Goal: Task Accomplishment & Management: Manage account settings

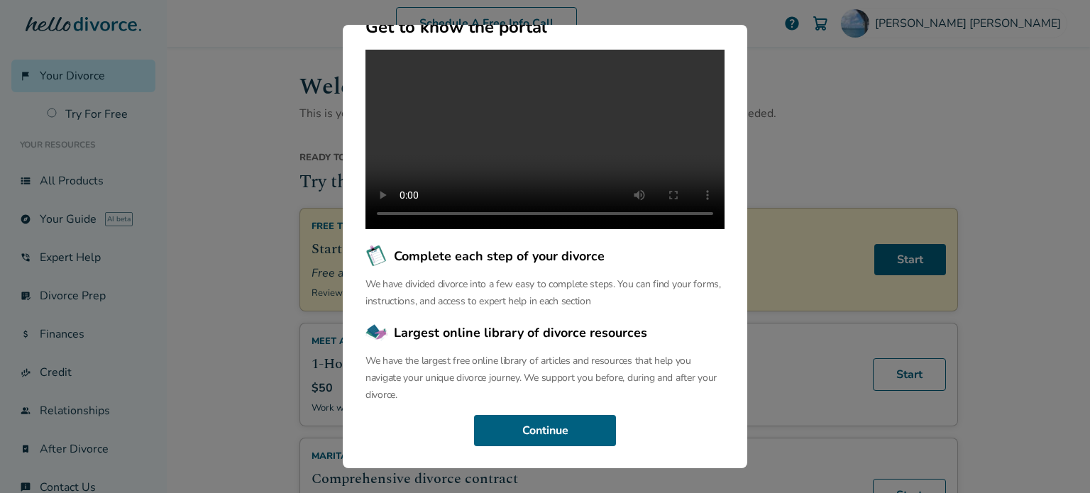
scroll to position [170, 0]
click at [562, 427] on button "Continue" at bounding box center [545, 430] width 142 height 31
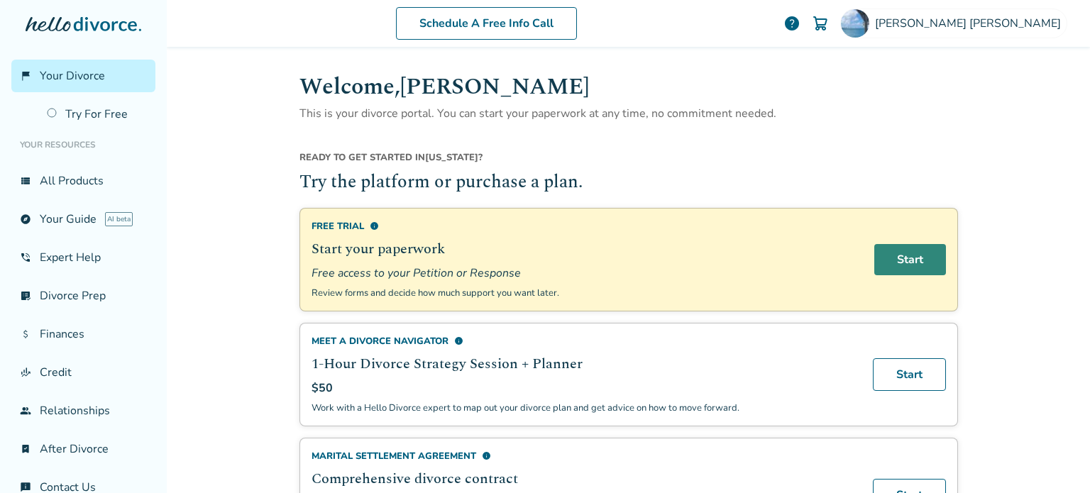
click at [887, 263] on link "Start" at bounding box center [910, 259] width 72 height 31
click at [370, 225] on span "info" at bounding box center [374, 225] width 9 height 9
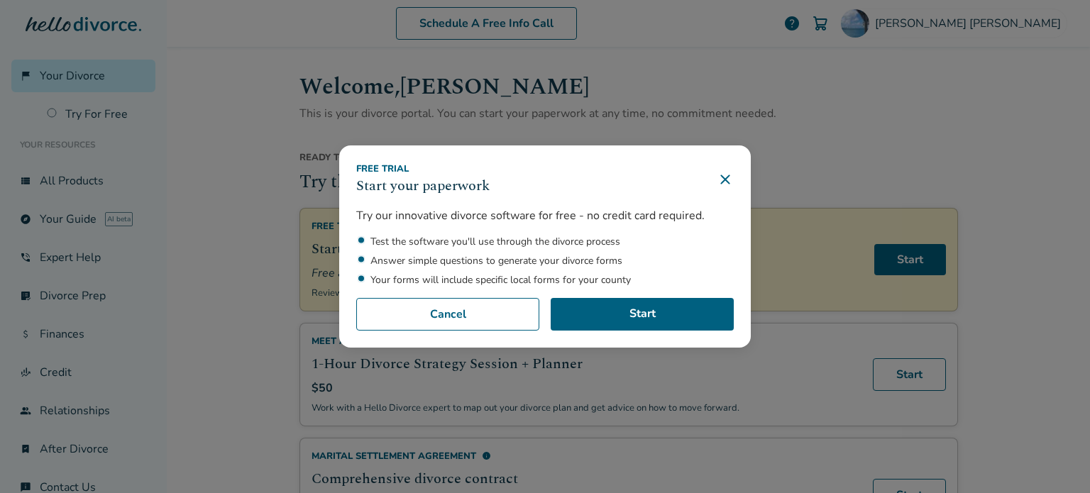
click at [718, 179] on icon at bounding box center [725, 179] width 17 height 17
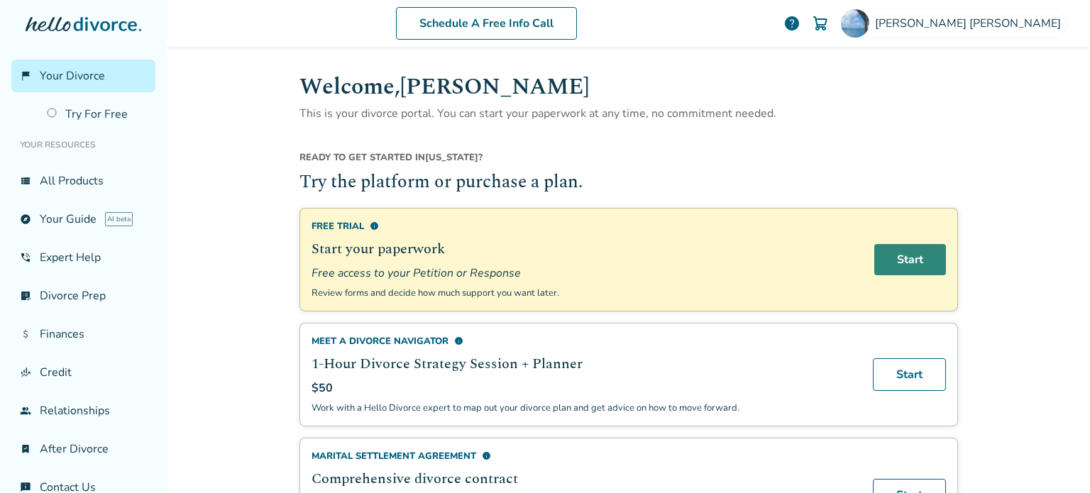
click at [880, 255] on link "Start" at bounding box center [910, 259] width 72 height 31
click at [988, 27] on span "[PERSON_NAME]" at bounding box center [971, 24] width 192 height 16
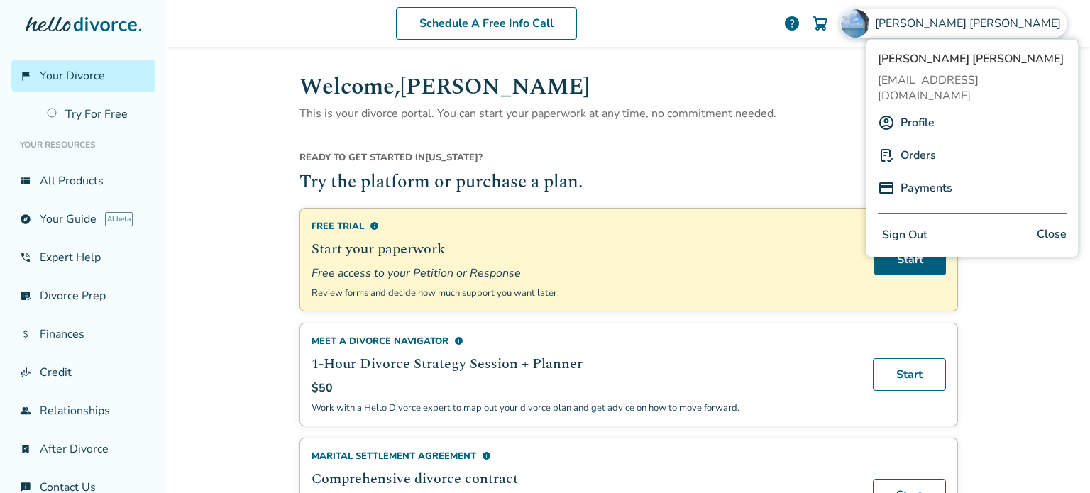
click at [917, 142] on link "Orders" at bounding box center [917, 155] width 35 height 27
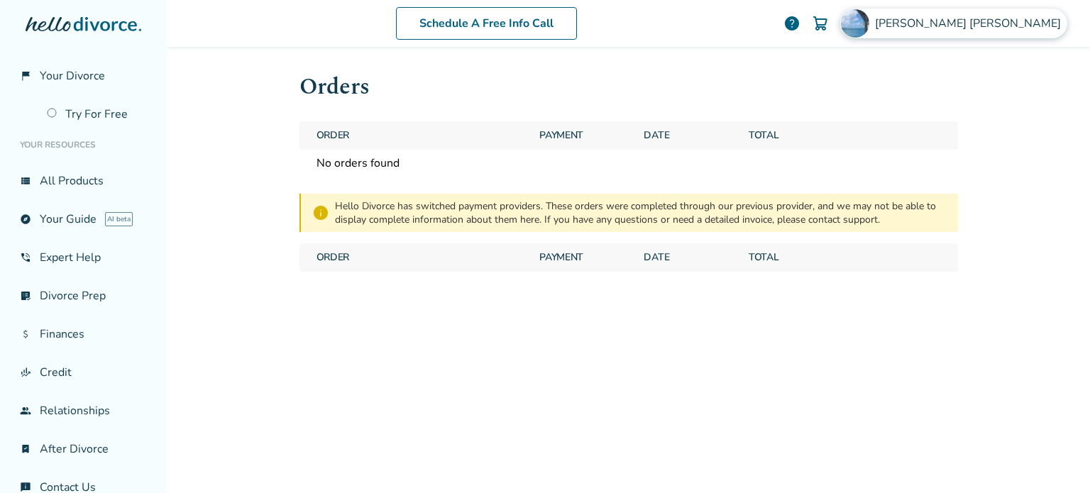
click at [1017, 18] on span "[PERSON_NAME]" at bounding box center [971, 24] width 192 height 16
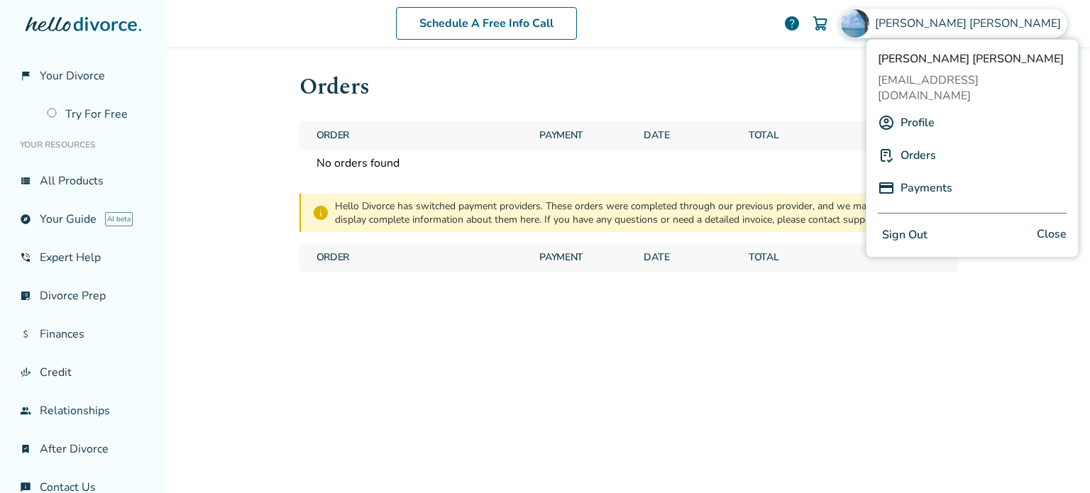
click at [920, 113] on link "Profile" at bounding box center [917, 122] width 34 height 27
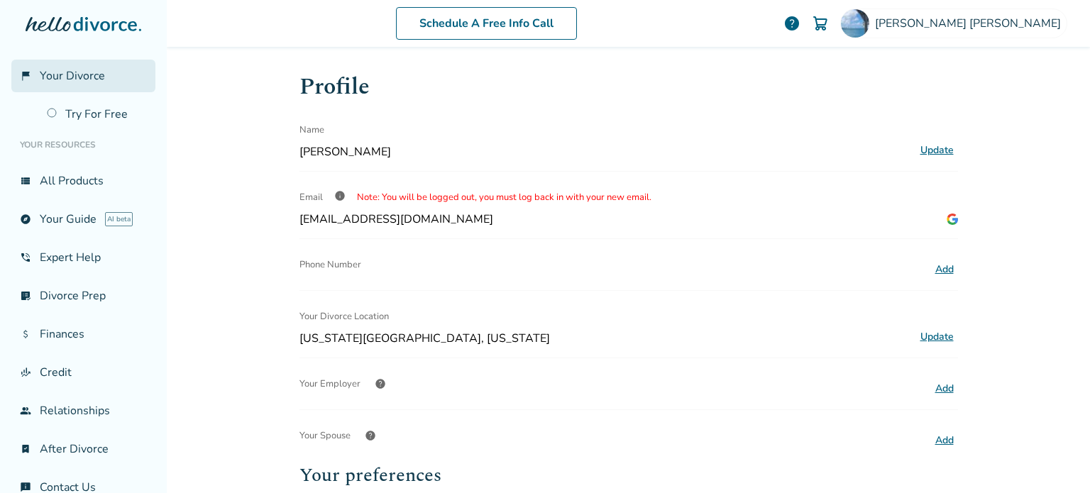
click at [77, 82] on span "Your Divorce" at bounding box center [72, 76] width 65 height 16
